Goal: Download file/media

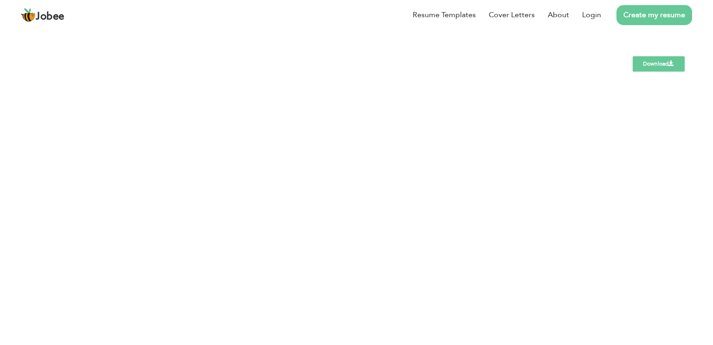
click at [667, 63] on link "Download" at bounding box center [659, 63] width 52 height 15
click at [643, 70] on link "Download" at bounding box center [659, 63] width 52 height 15
click at [663, 61] on link "Download" at bounding box center [659, 63] width 52 height 15
